Goal: Browse casually: Explore the website without a specific task or goal

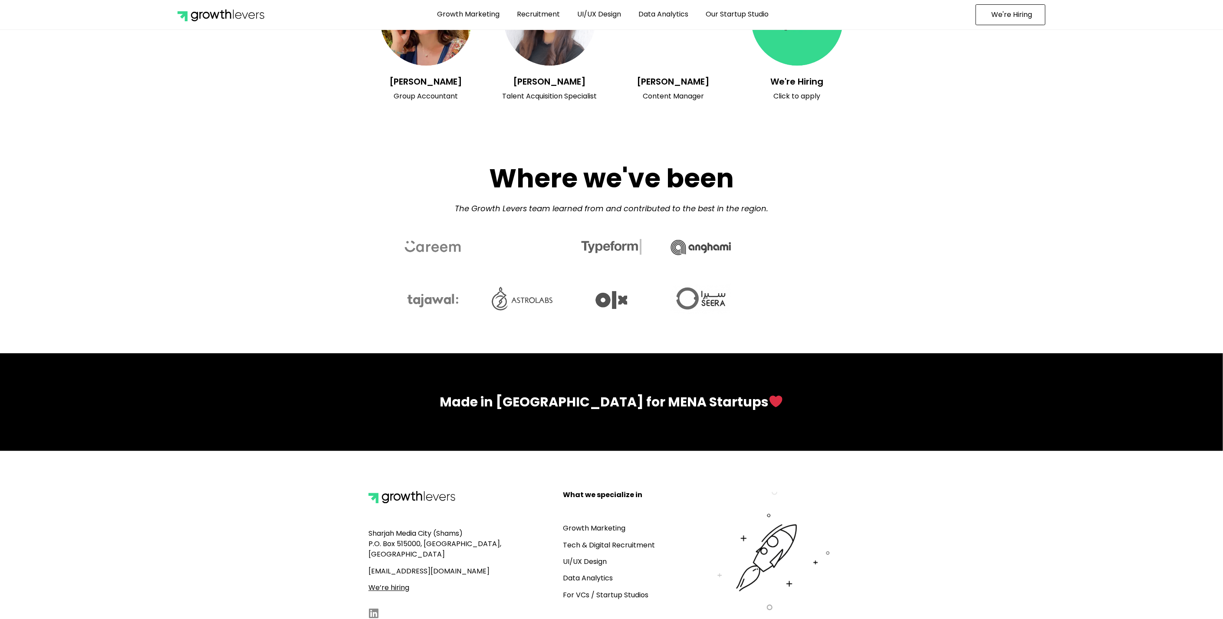
scroll to position [3653, 0]
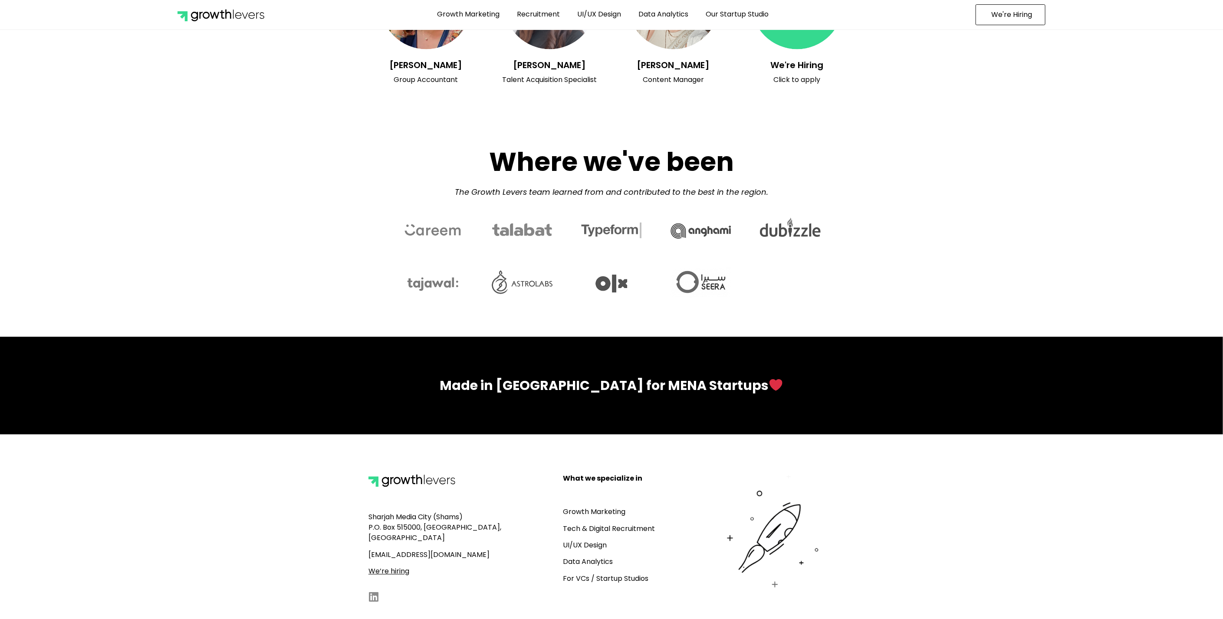
drag, startPoint x: 818, startPoint y: 538, endPoint x: 692, endPoint y: 530, distance: 127.0
click at [692, 530] on div at bounding box center [774, 539] width 166 height 141
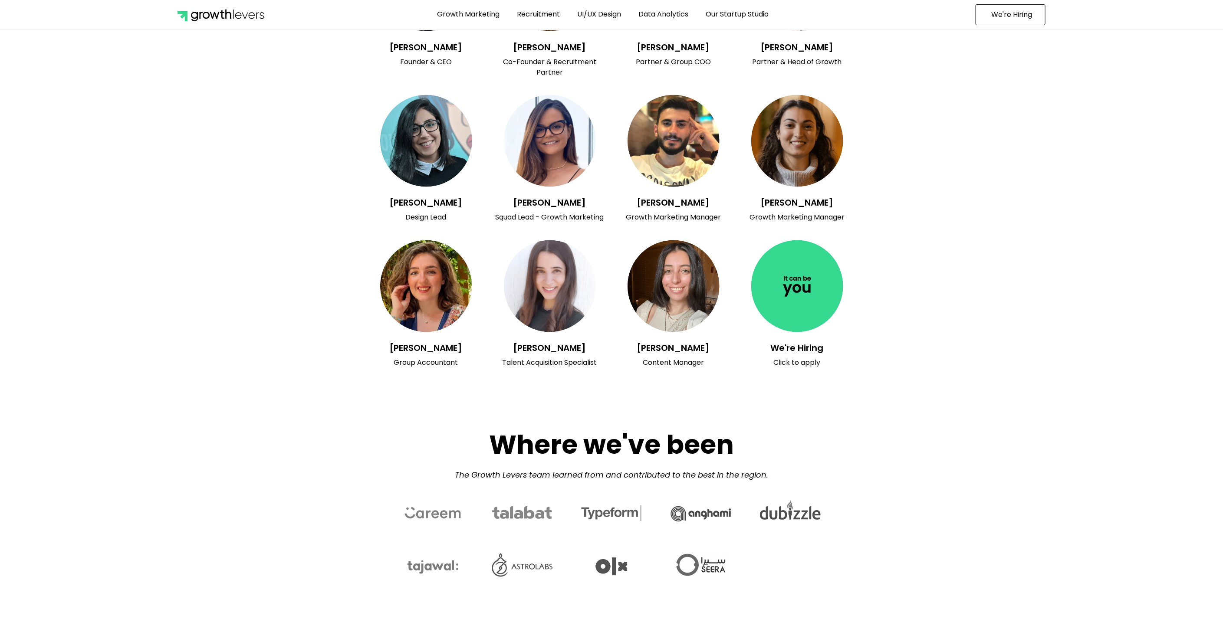
scroll to position [3267, 0]
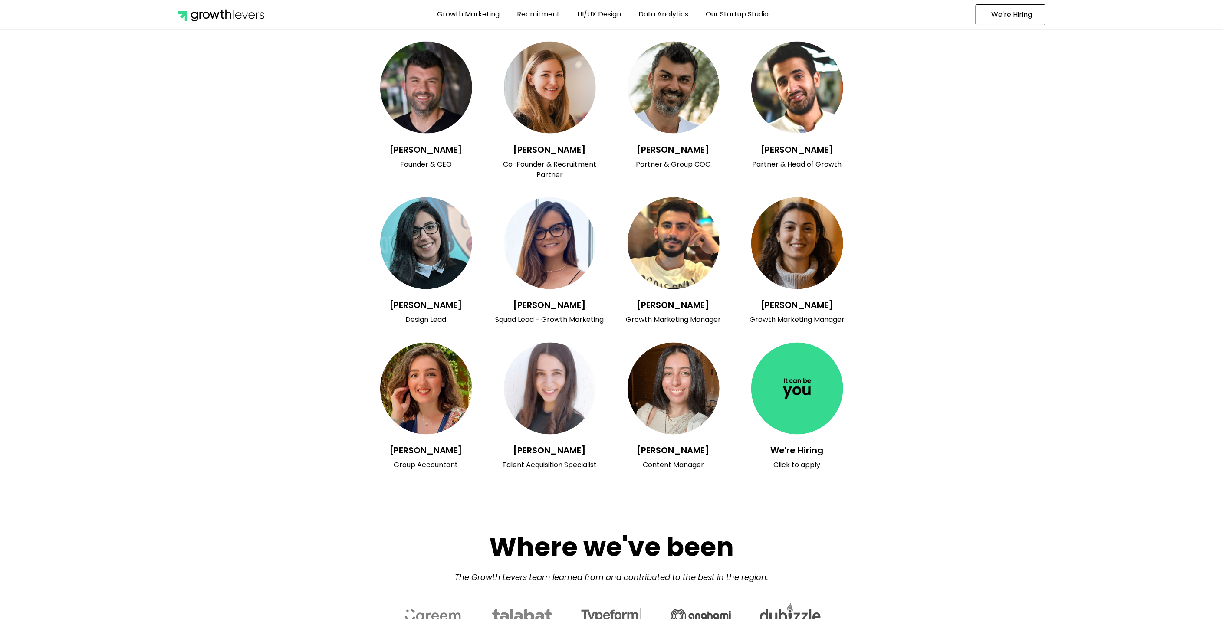
click at [441, 145] on h3 "[PERSON_NAME]" at bounding box center [426, 150] width 115 height 10
click at [876, 229] on section "[PERSON_NAME] Design Lead [PERSON_NAME] Squad Lead - Growth Marketing [PERSON_N…" at bounding box center [611, 261] width 1223 height 137
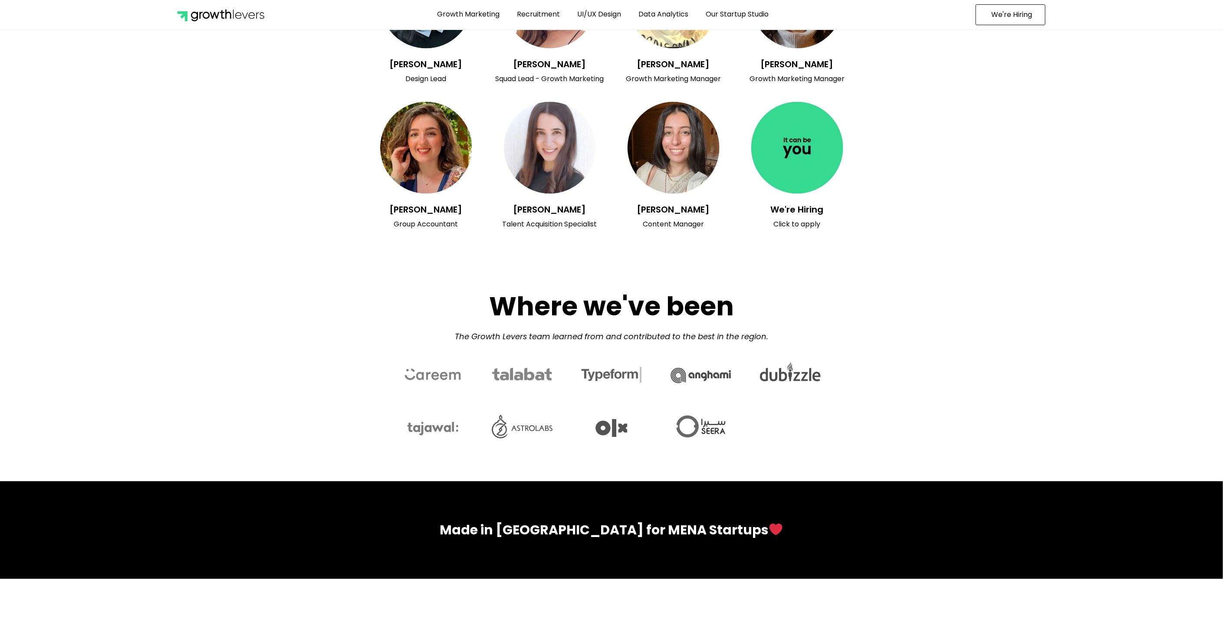
scroll to position [3460, 0]
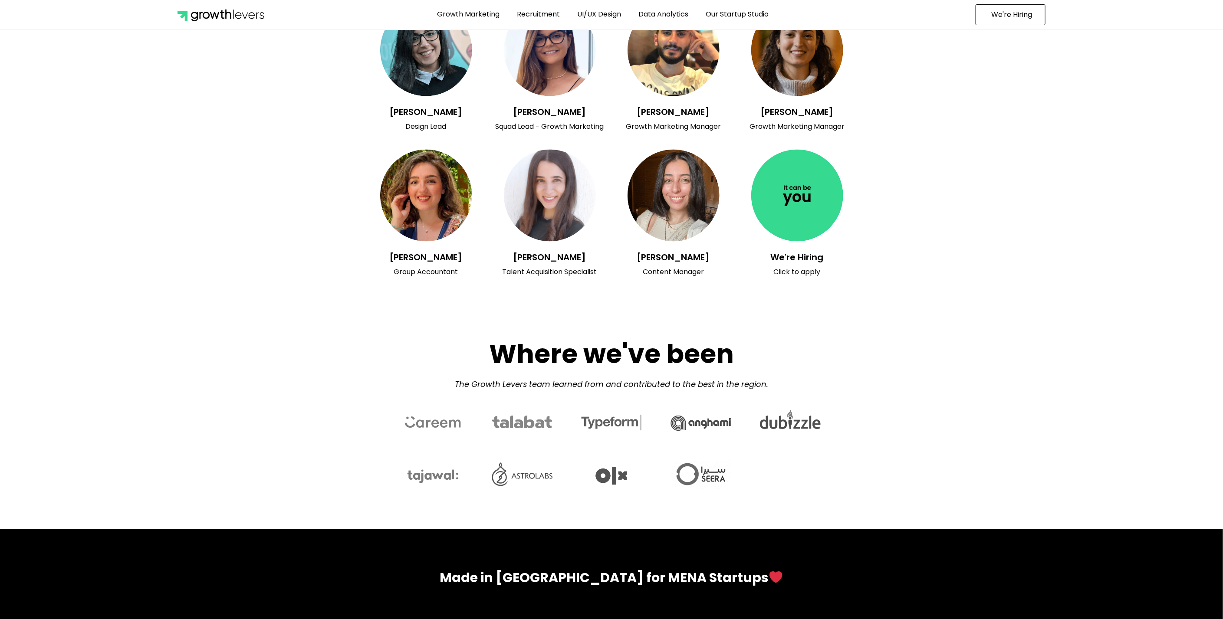
click at [1095, 249] on section "[PERSON_NAME] Group Accountant [PERSON_NAME] Talent Acquisition Specialist [PER…" at bounding box center [611, 213] width 1223 height 137
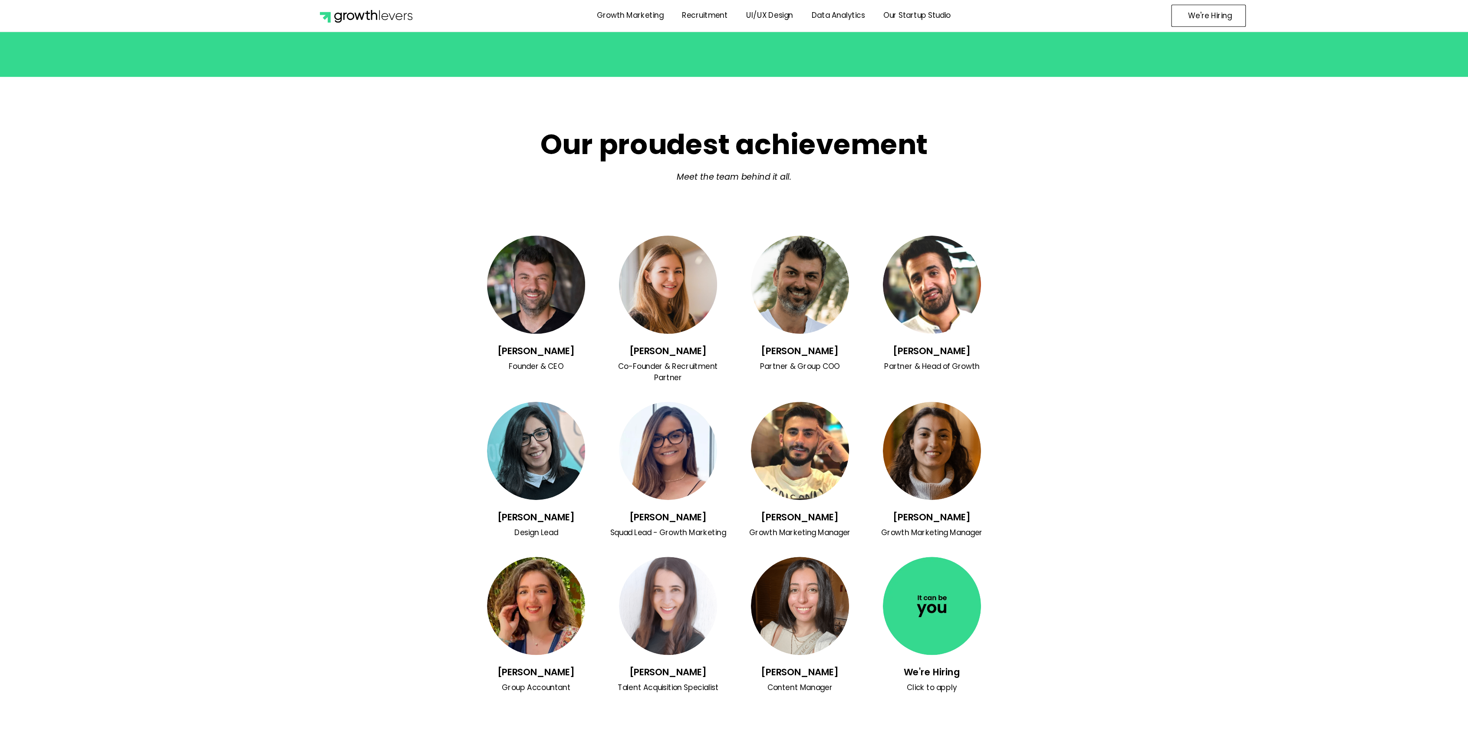
scroll to position [3171, 0]
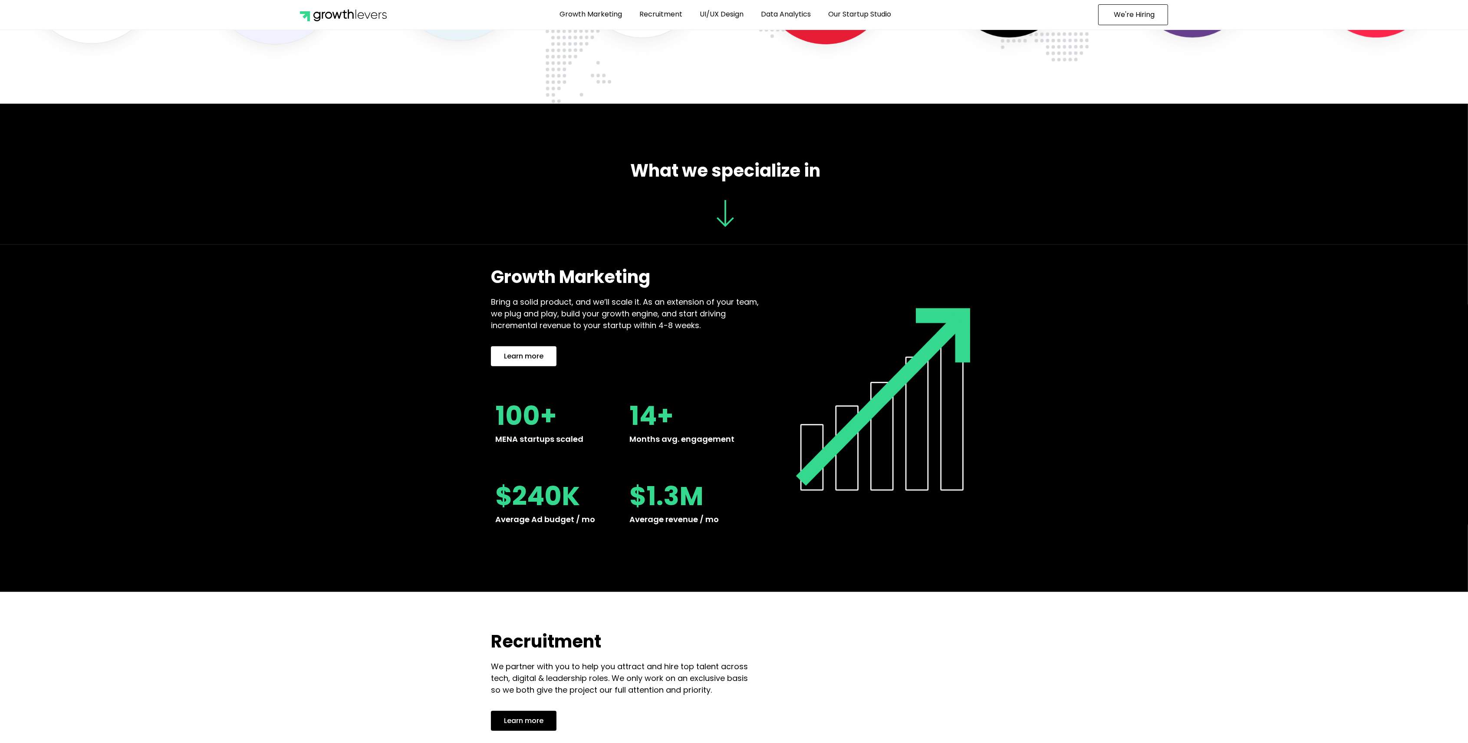
drag, startPoint x: 825, startPoint y: 441, endPoint x: 1061, endPoint y: 441, distance: 236.6
click at [1057, 441] on section "Growth Marketing Bring a solid product, and we’ll scale it. As an extension of …" at bounding box center [734, 418] width 1468 height 347
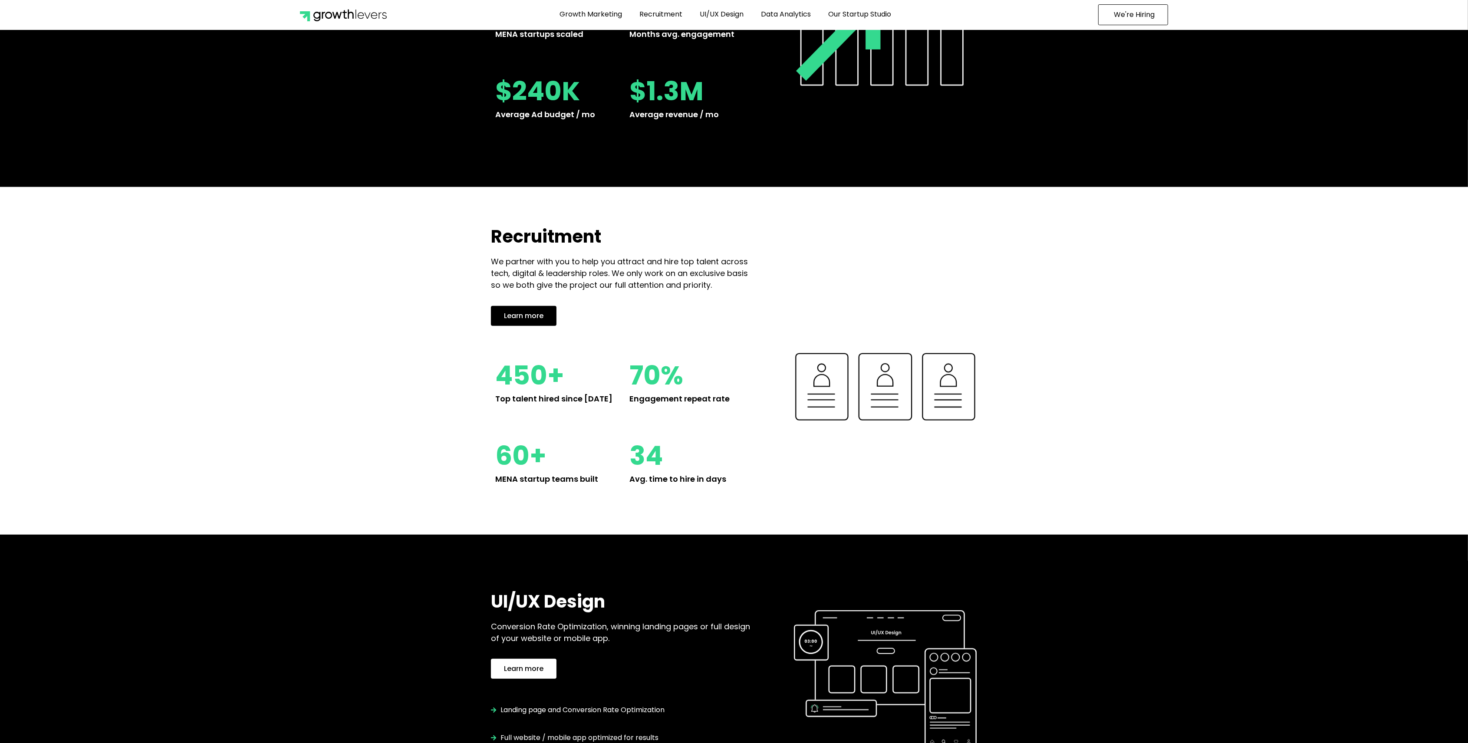
drag, startPoint x: 871, startPoint y: 400, endPoint x: 1088, endPoint y: 408, distance: 217.2
click at [1101, 400] on section "Recruitment We partner with you to help you attract and hire top talent across …" at bounding box center [734, 360] width 1468 height 347
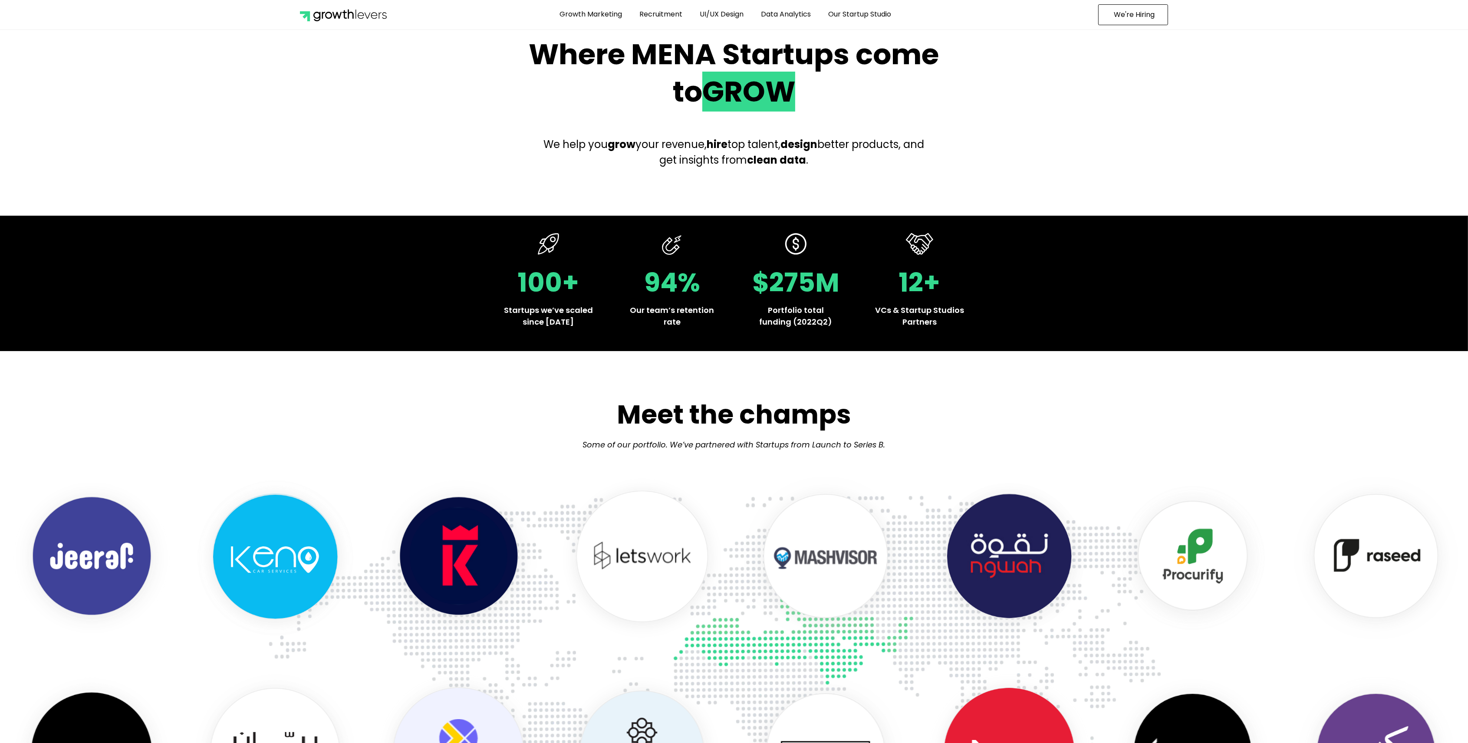
scroll to position [0, 0]
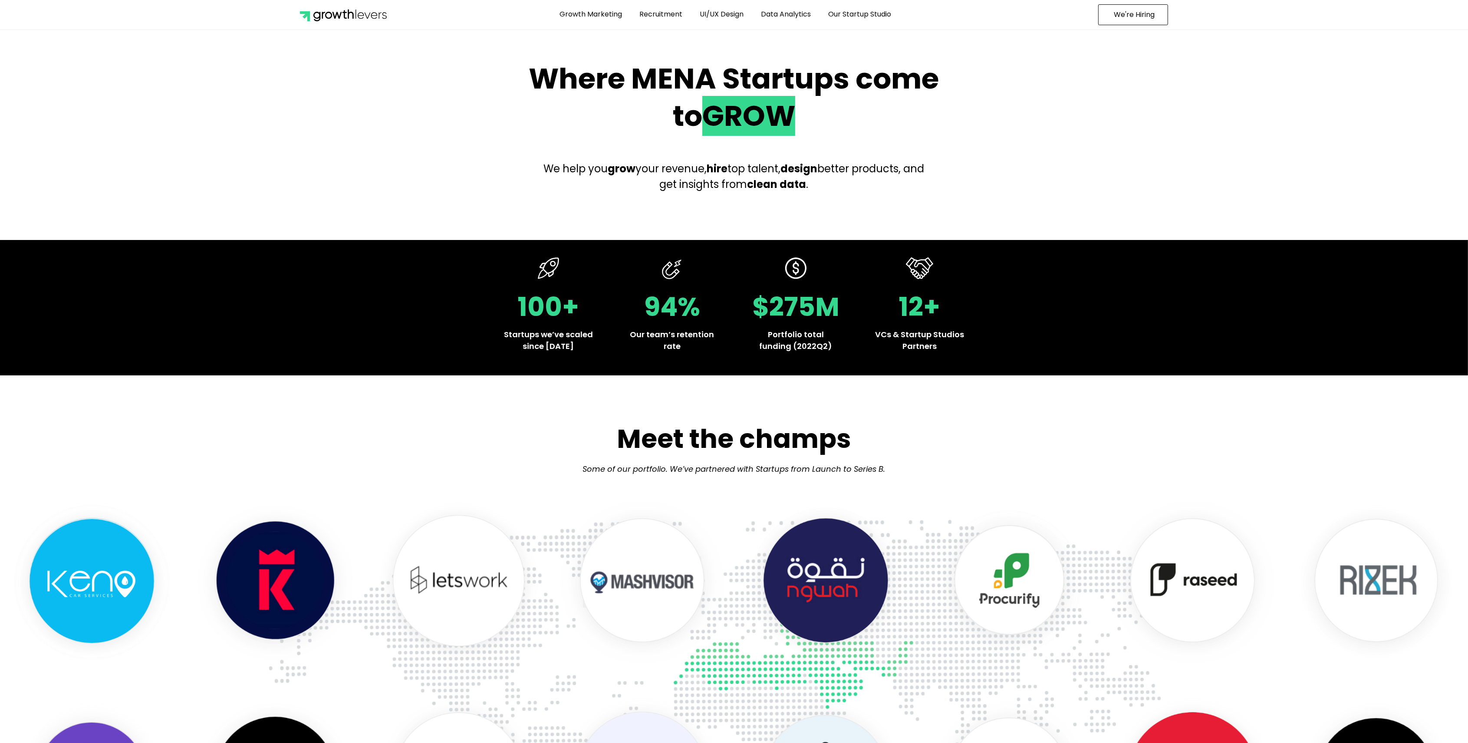
click at [741, 88] on h2 "Where MENA Startups come to GROW" at bounding box center [734, 97] width 430 height 75
click at [743, 136] on div "Where MENA Startups come to GROW We help you grow your revenue, hire top talent…" at bounding box center [734, 135] width 438 height 158
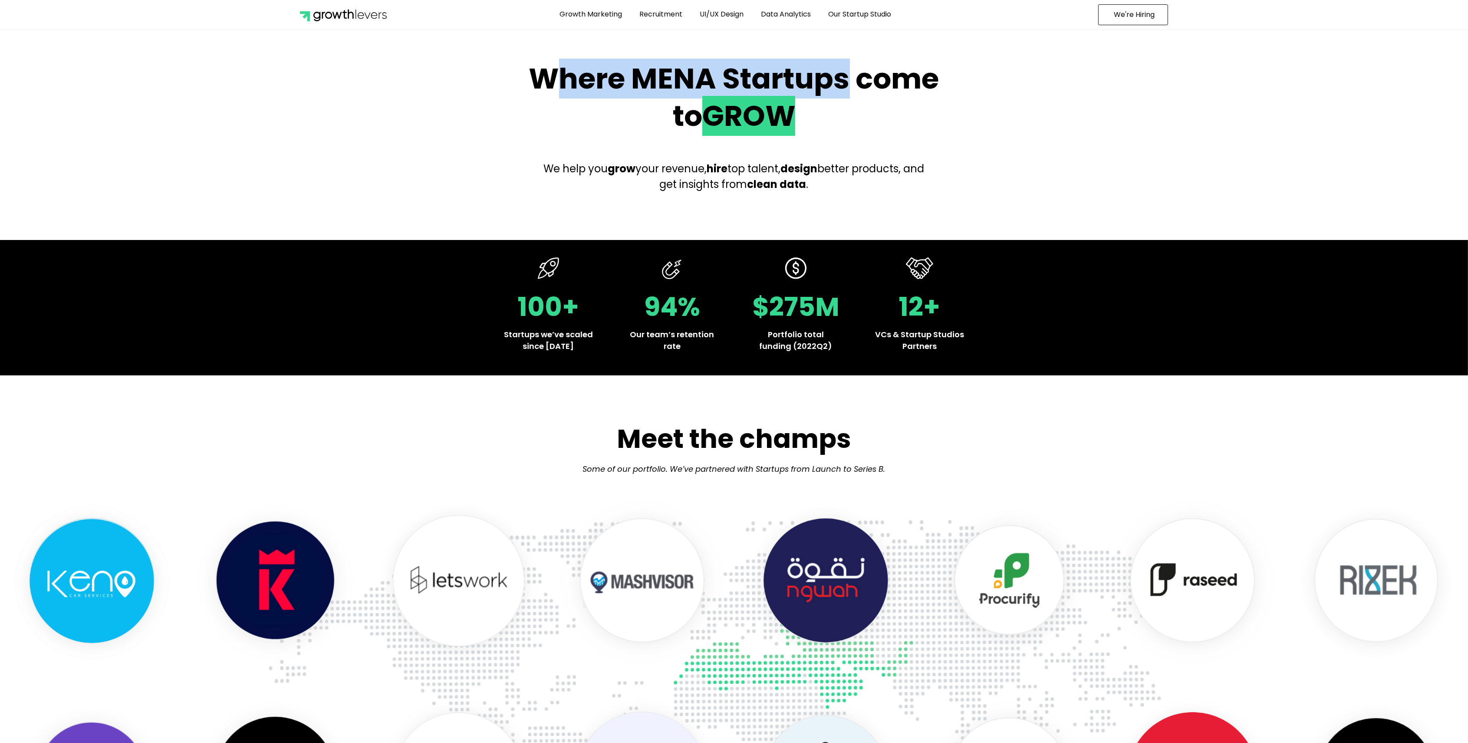
drag, startPoint x: 843, startPoint y: 97, endPoint x: 559, endPoint y: 81, distance: 284.8
click at [559, 81] on h2 "Where MENA Startups come to GROW" at bounding box center [734, 97] width 430 height 75
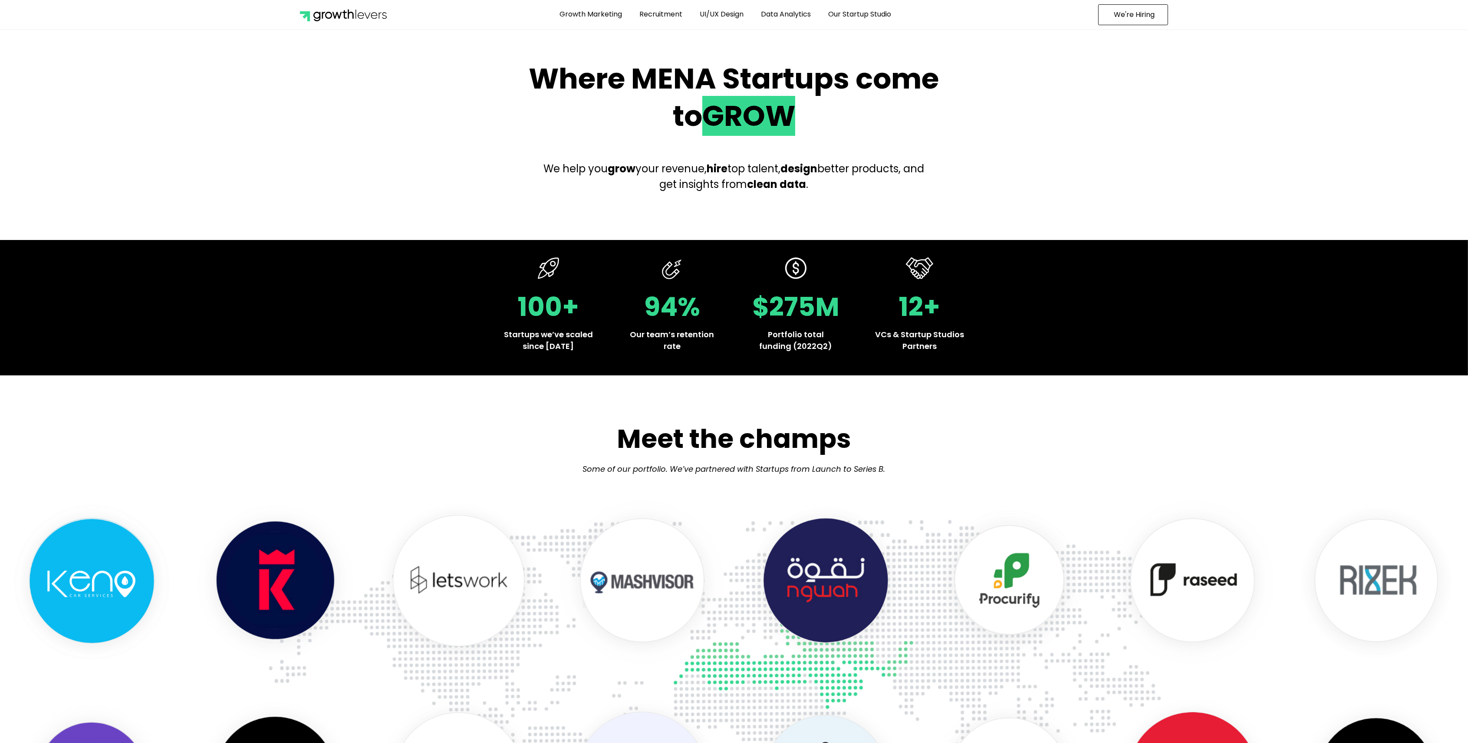
drag, startPoint x: 559, startPoint y: 81, endPoint x: 887, endPoint y: 165, distance: 338.3
click at [937, 181] on div "We help you grow your revenue, hire top talent, design better products, and get…" at bounding box center [734, 177] width 430 height 66
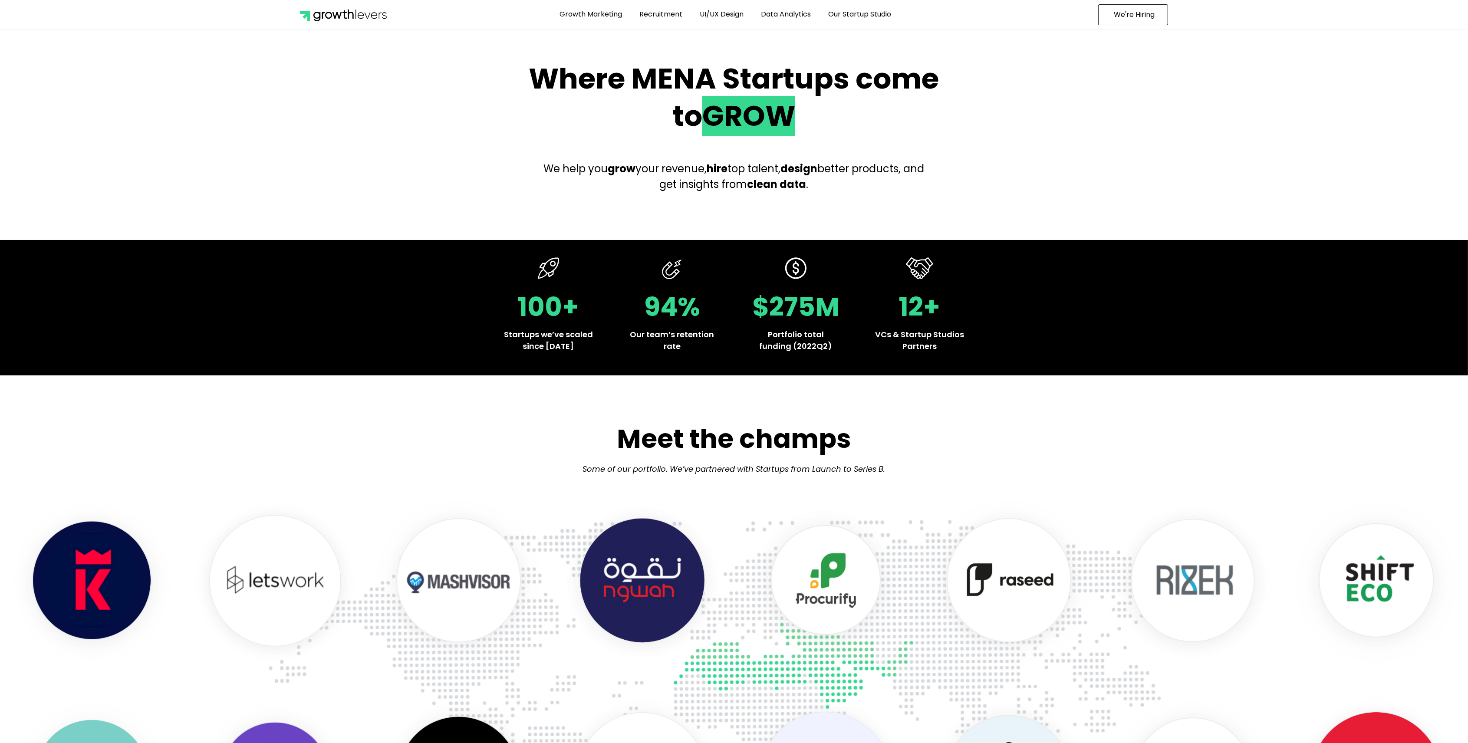
drag, startPoint x: 784, startPoint y: 111, endPoint x: 469, endPoint y: 82, distance: 316.9
click at [469, 82] on section "Where MENA Startups come to GROW We help you grow your revenue, hire top talent…" at bounding box center [734, 135] width 1468 height 158
drag, startPoint x: 469, startPoint y: 82, endPoint x: 924, endPoint y: 185, distance: 466.3
click at [956, 180] on section "Where MENA Startups come to GROW We help you grow your revenue, hire top talent…" at bounding box center [734, 135] width 1468 height 158
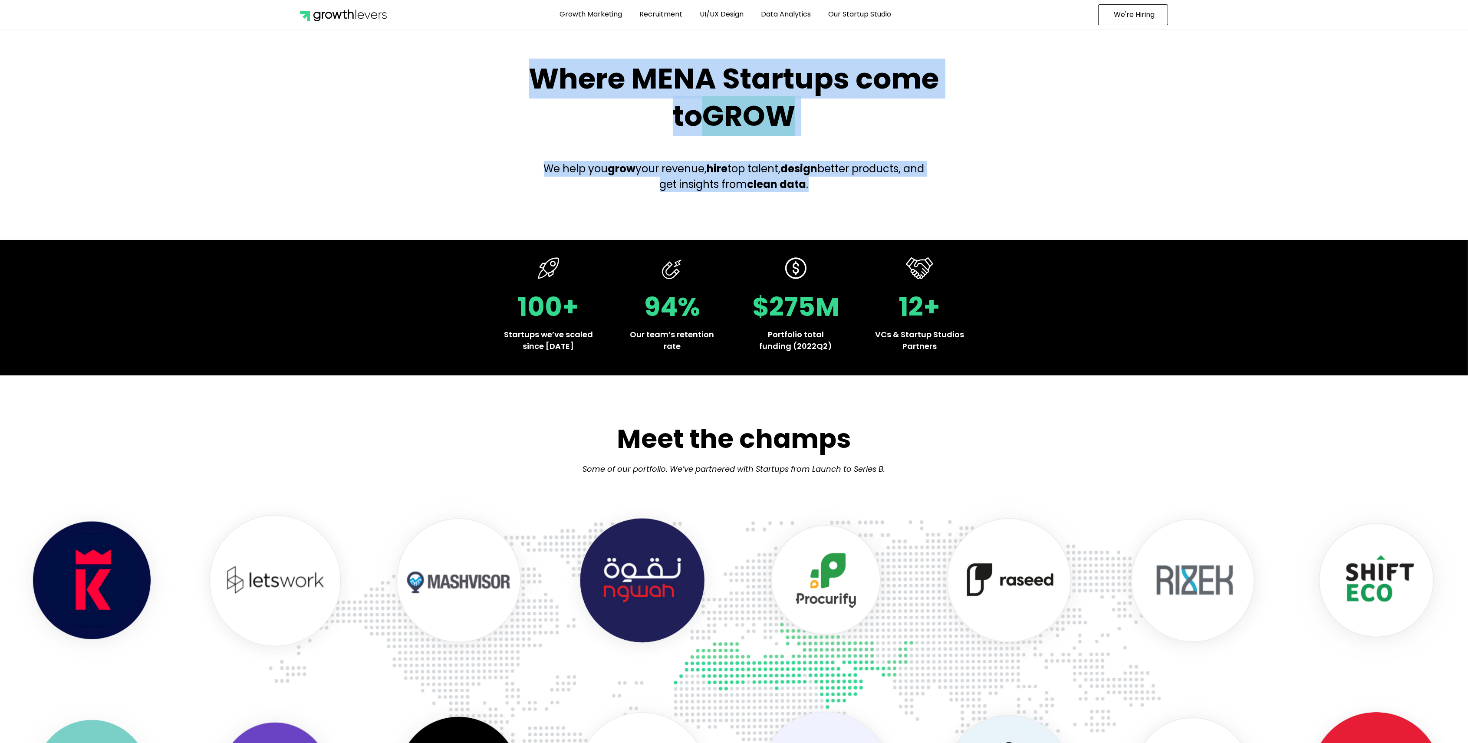
drag, startPoint x: 879, startPoint y: 184, endPoint x: 490, endPoint y: 30, distance: 419.2
copy div "Where MENA Startups come to GROW We help you grow your revenue, hire top talent…"
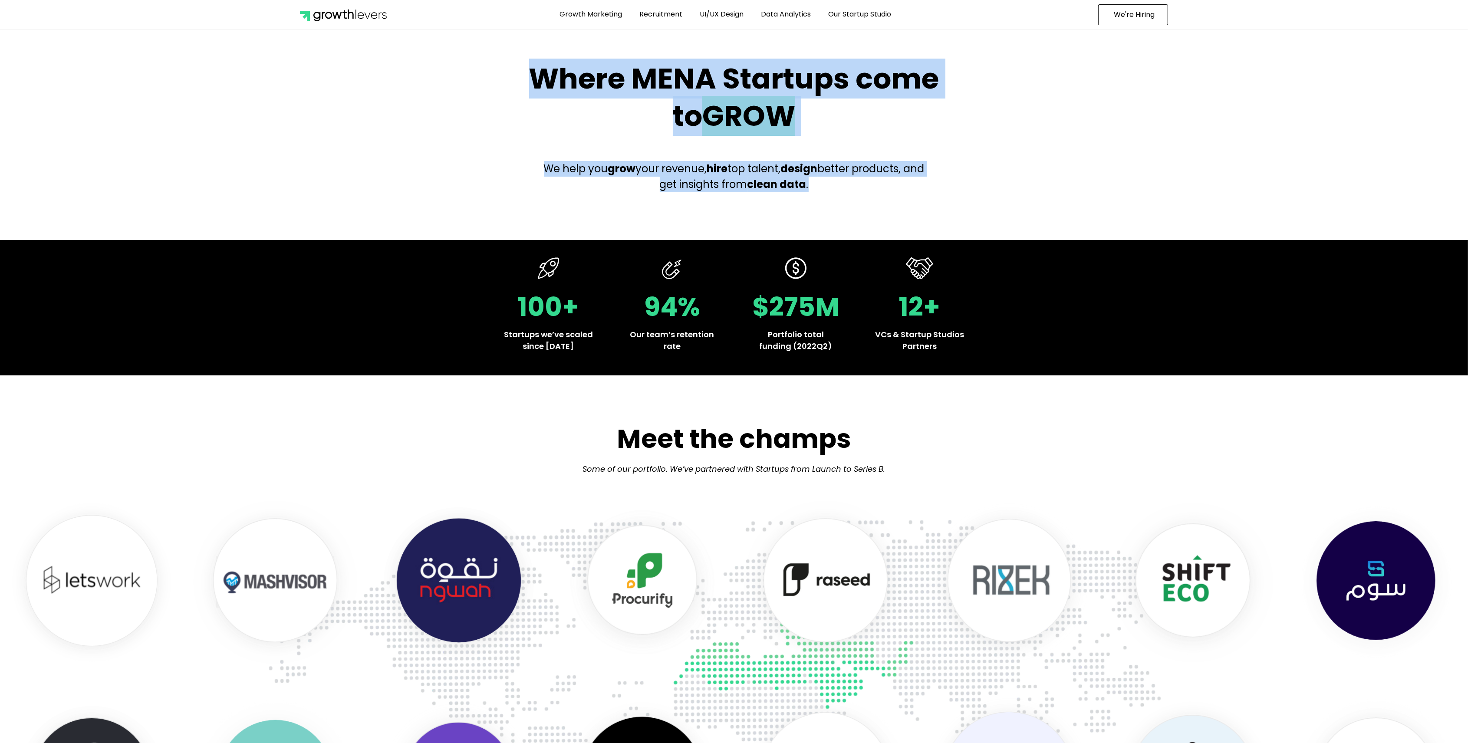
click at [976, 111] on section "Where MENA Startups come to GROW We help you grow your revenue, hire top talent…" at bounding box center [734, 135] width 1468 height 158
